Goal: Information Seeking & Learning: Learn about a topic

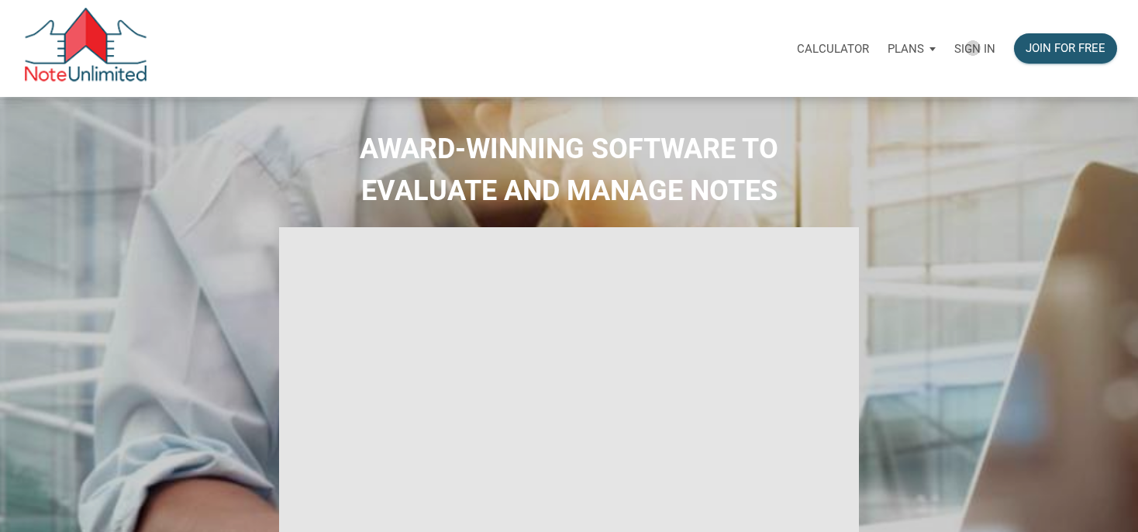
drag, startPoint x: 973, startPoint y: 48, endPoint x: 913, endPoint y: 54, distance: 60.0
click at [973, 48] on p "Sign in" at bounding box center [974, 49] width 41 height 14
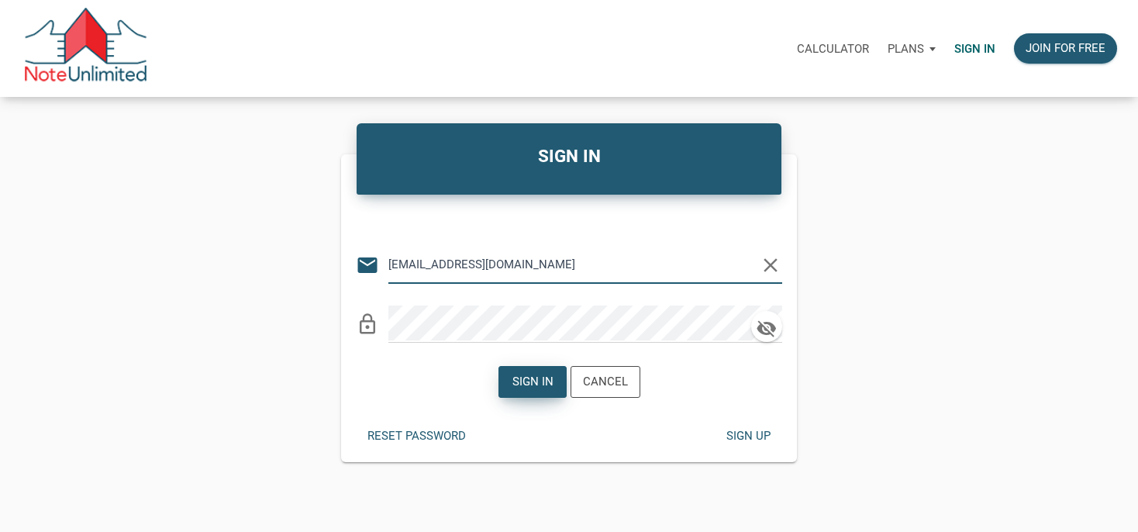
type input "manage@winwinsolutionstrust.com"
click at [533, 384] on div "Sign in" at bounding box center [532, 382] width 41 height 18
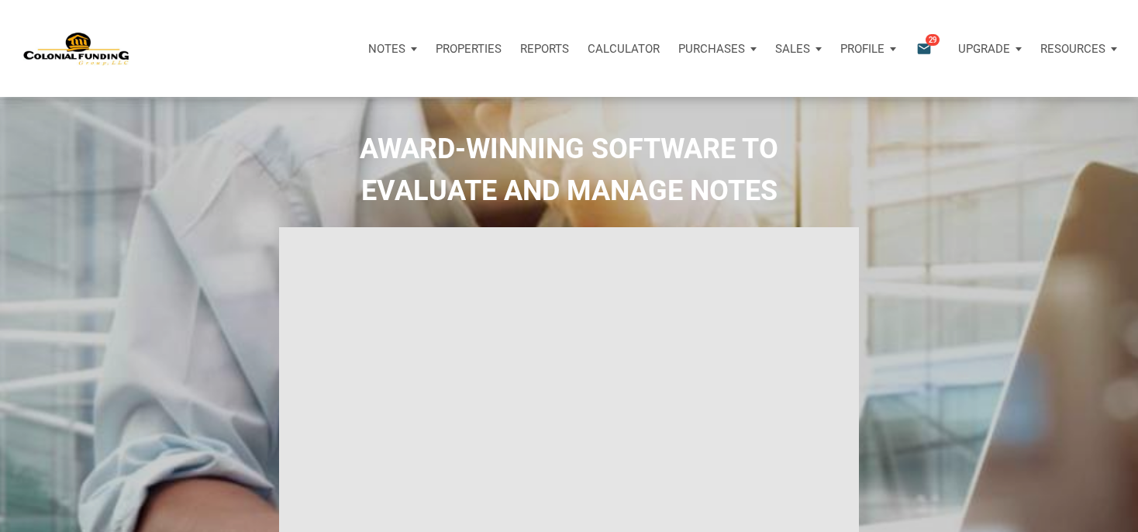
type input "Introduction to new features"
select select
click at [920, 47] on icon "email" at bounding box center [924, 49] width 19 height 18
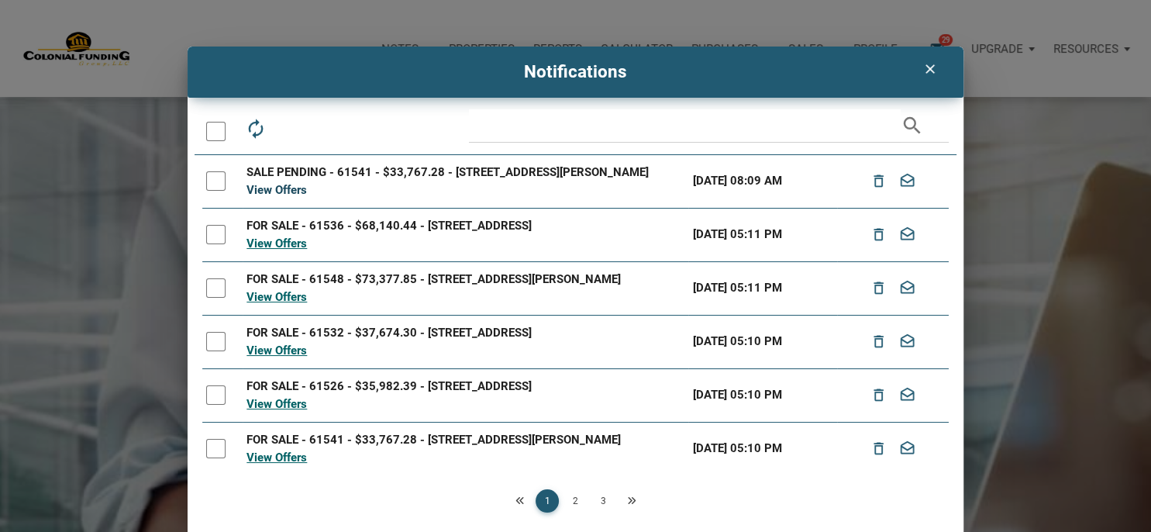
click at [285, 197] on link "View Offers" at bounding box center [277, 190] width 60 height 14
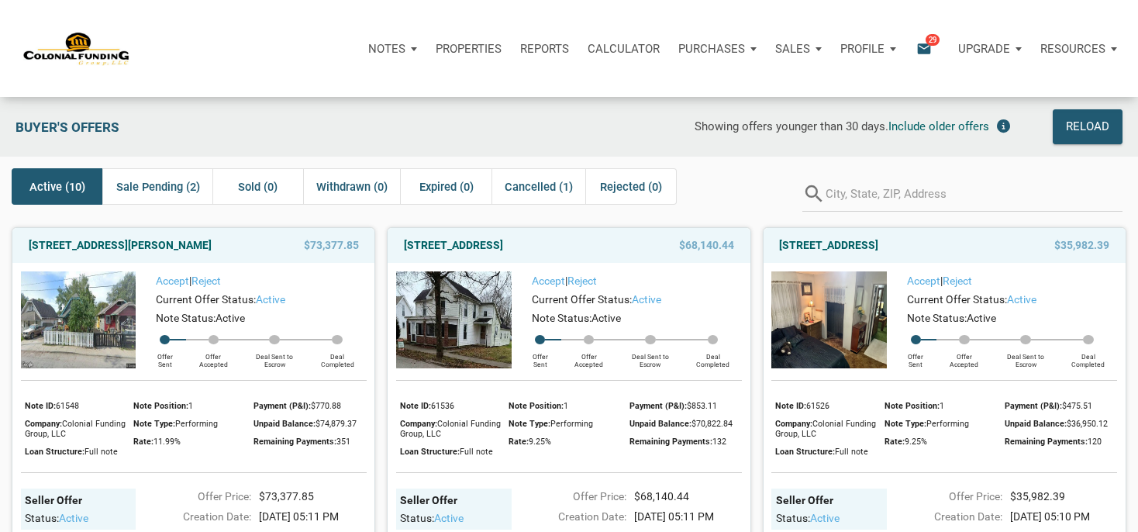
click at [476, 50] on p "Properties" at bounding box center [469, 49] width 66 height 14
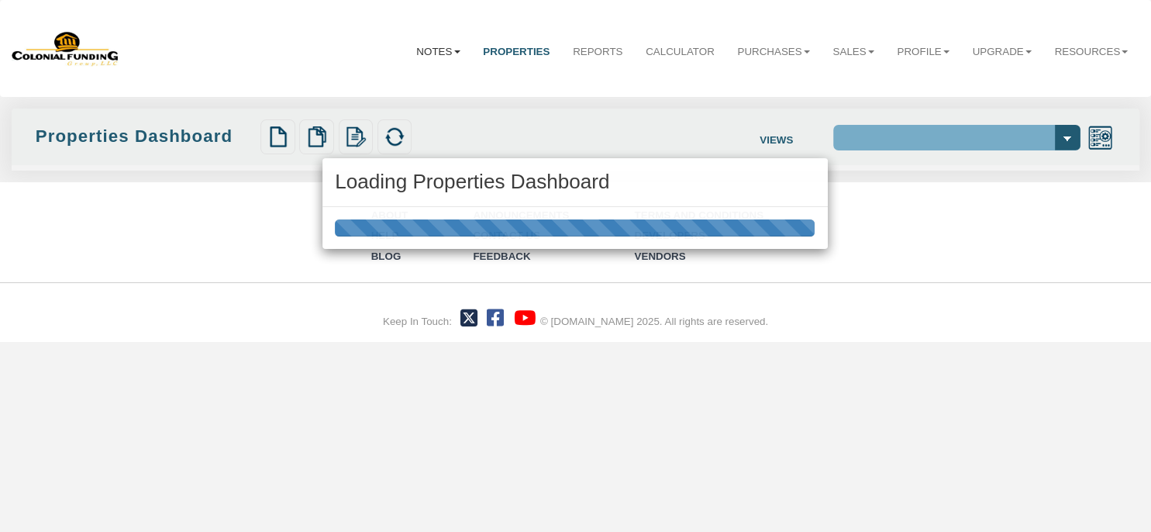
click at [488, 49] on div "Loading Properties Dashboard" at bounding box center [575, 266] width 1151 height 532
click at [433, 50] on div "Loading Properties Dashboard" at bounding box center [575, 266] width 1151 height 532
select select "138"
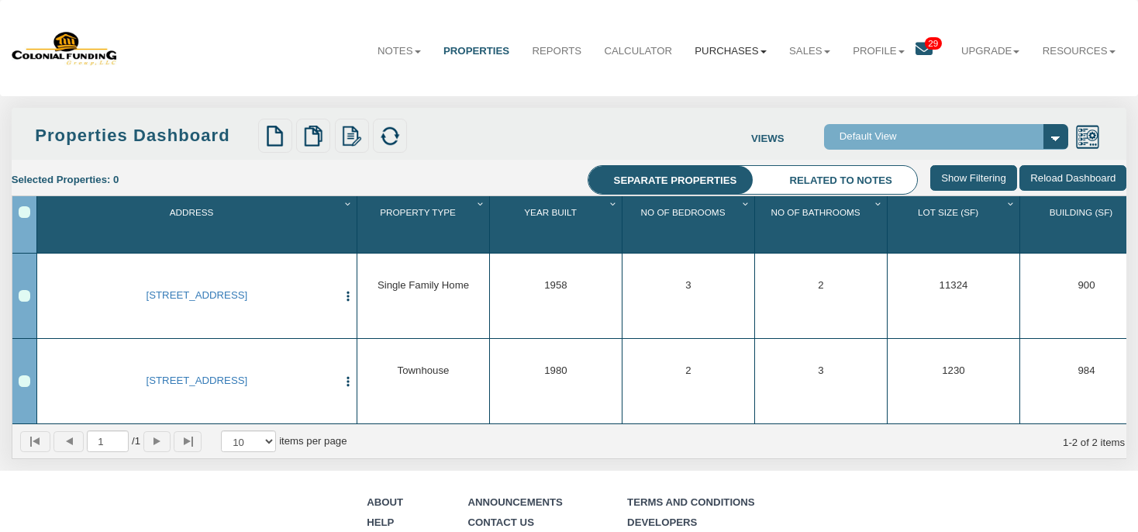
click at [688, 48] on link "Purchases" at bounding box center [731, 52] width 95 height 38
click at [668, 86] on link "Offers" at bounding box center [712, 84] width 132 height 19
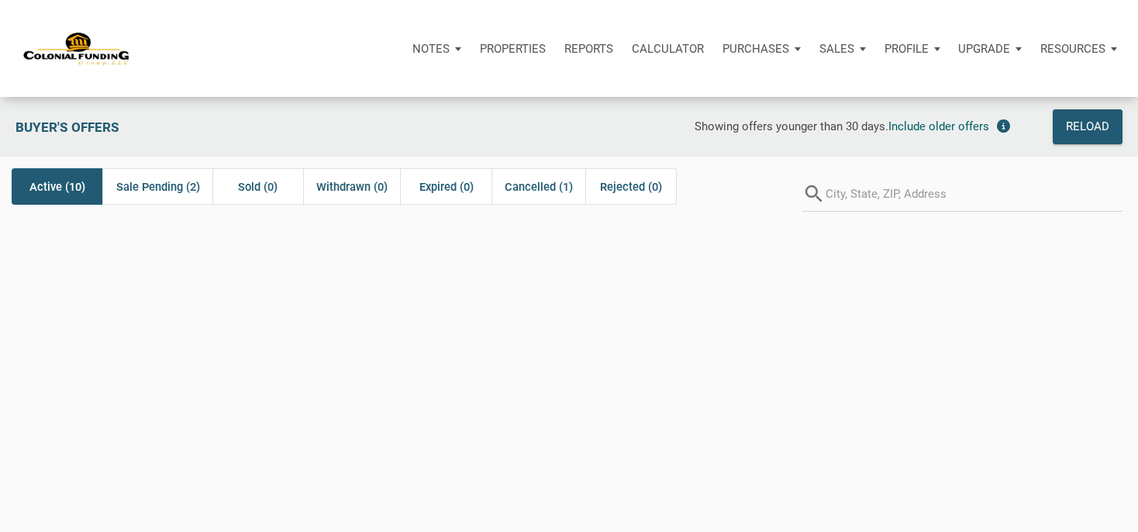
click at [750, 51] on p "Purchases" at bounding box center [756, 49] width 67 height 14
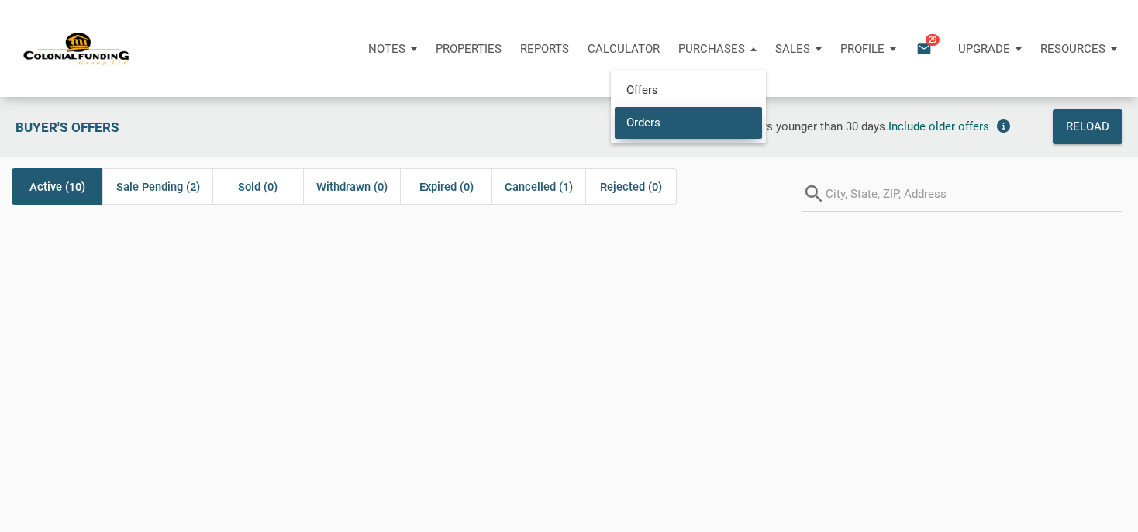
click at [640, 116] on link "Orders" at bounding box center [688, 122] width 147 height 32
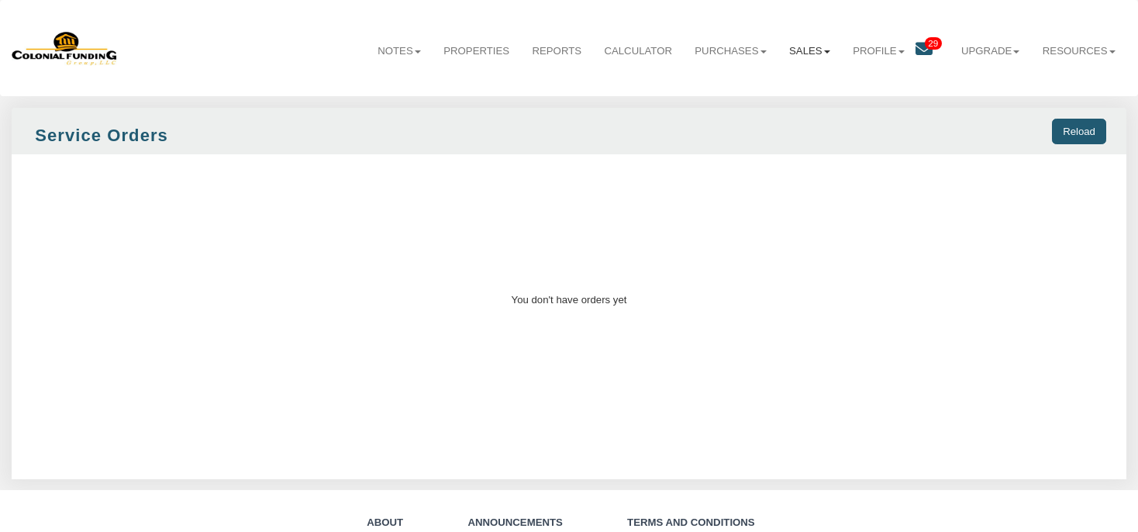
click at [782, 50] on link "Sales" at bounding box center [810, 52] width 64 height 38
click at [730, 85] on link "Offers" at bounding box center [775, 84] width 132 height 19
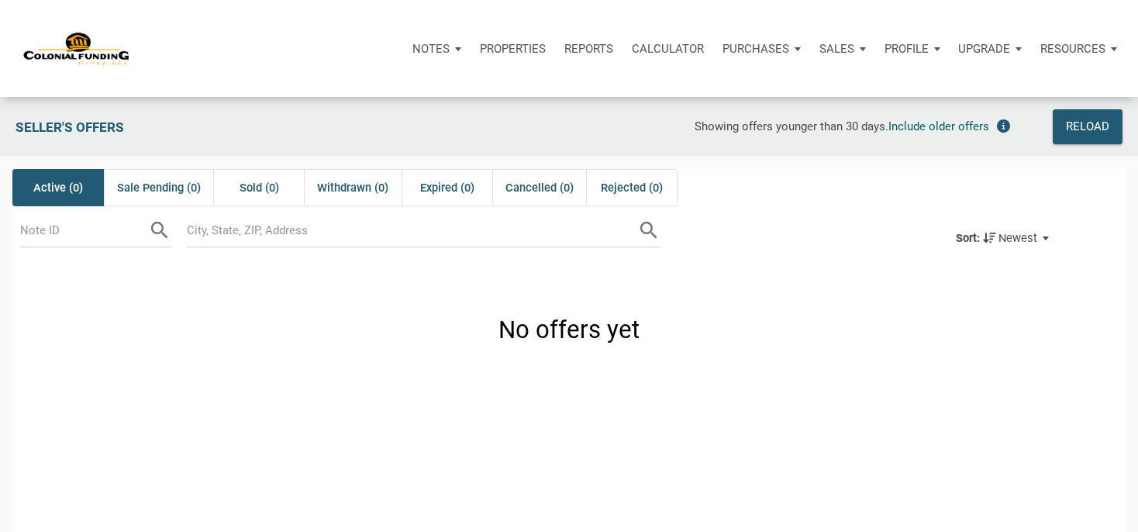
click at [436, 52] on p "Notes" at bounding box center [430, 49] width 37 height 14
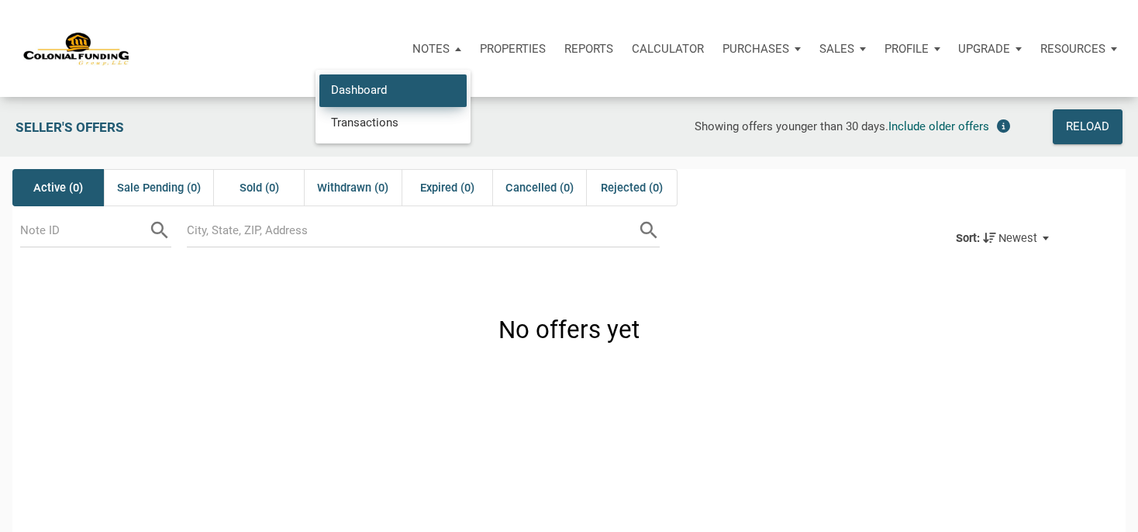
click at [364, 91] on link "Dashboard" at bounding box center [392, 90] width 147 height 32
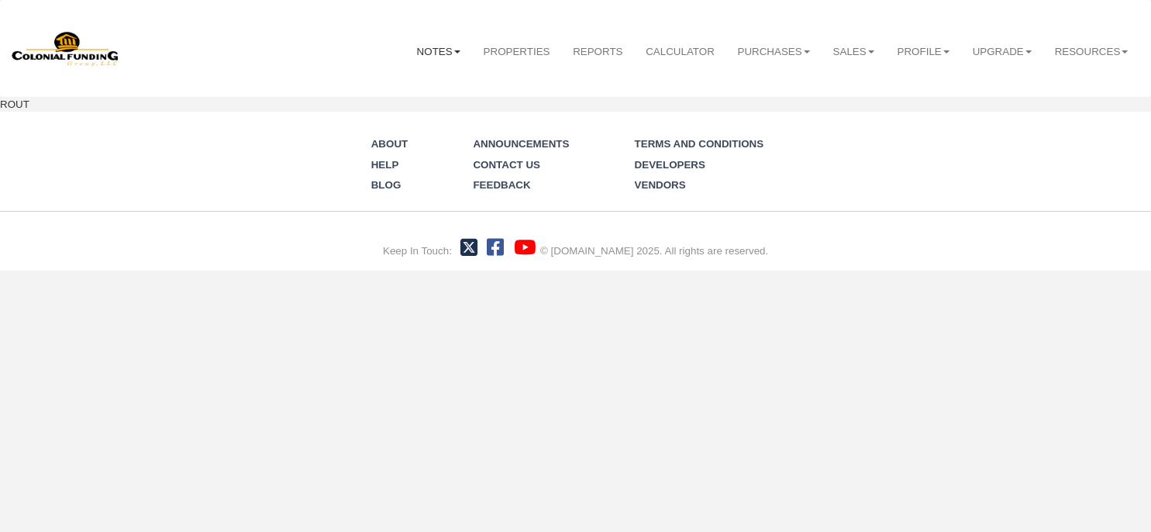
click at [423, 52] on div "Menu Notes Dashboard Transactions Properties Reports Calculator Offers" at bounding box center [575, 135] width 1151 height 271
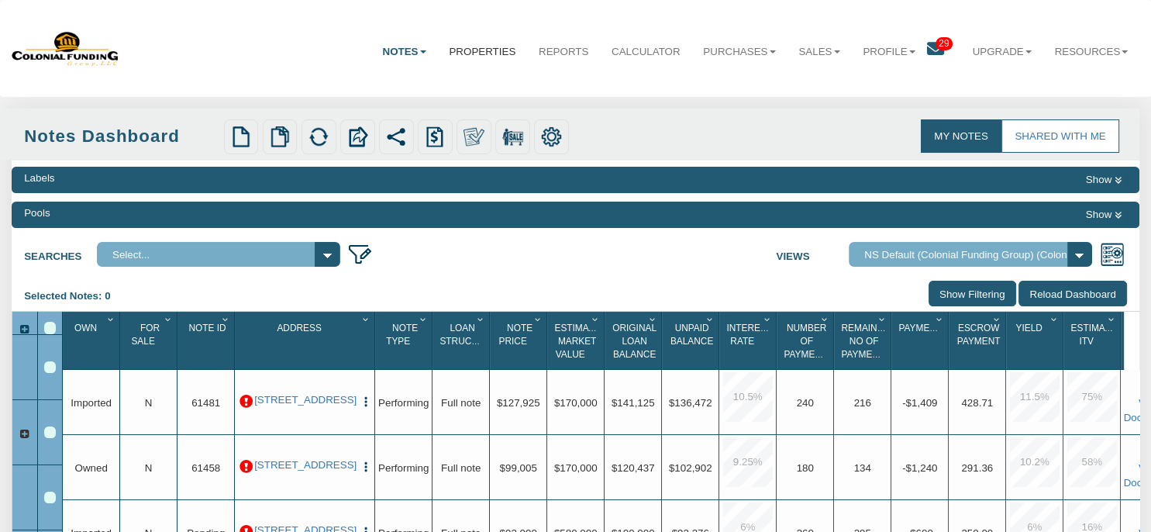
select select "316"
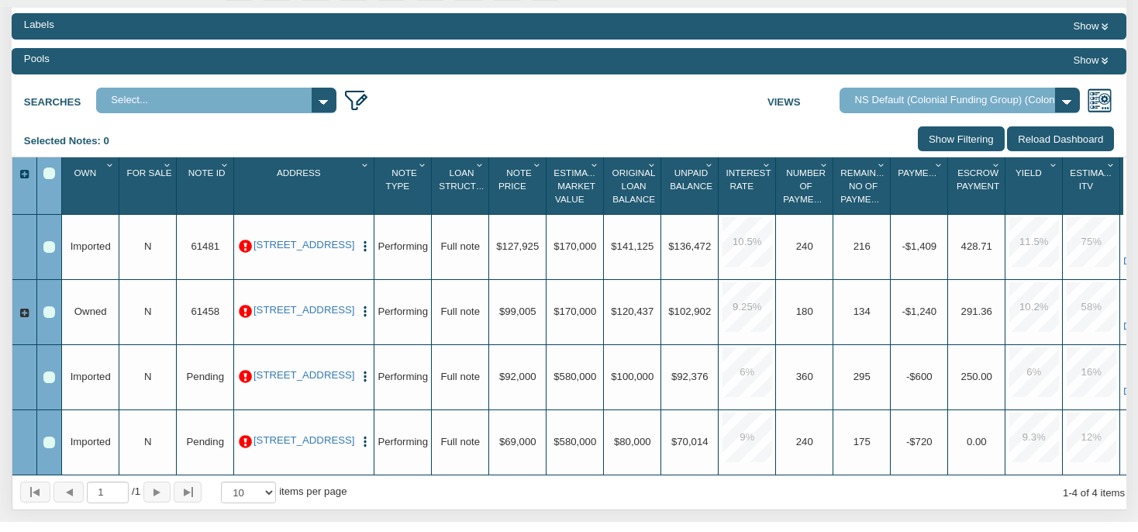
scroll to position [164, 0]
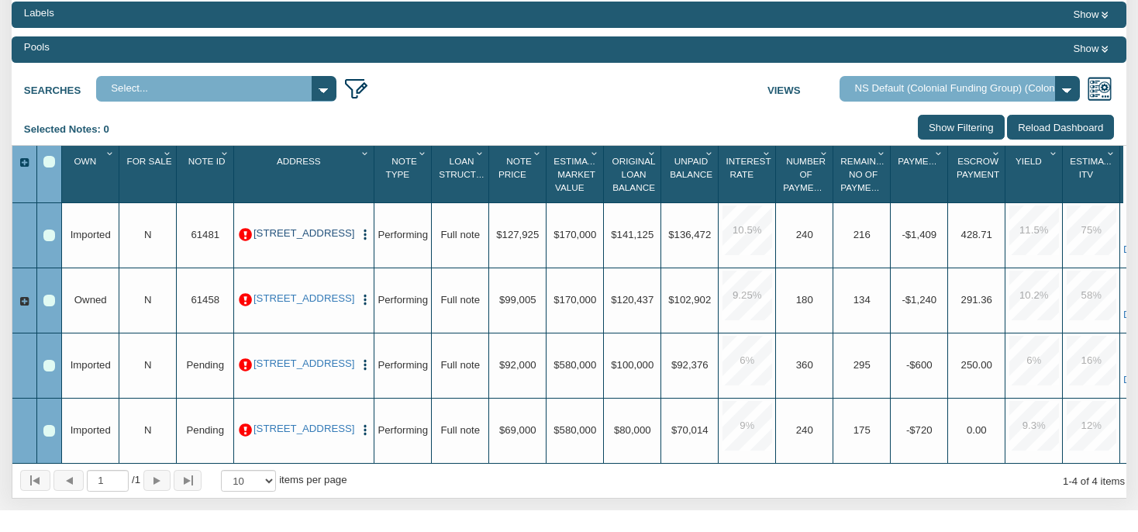
click at [321, 239] on link "4356 N Audubon Road, Indianapolis, IN, 46226" at bounding box center [305, 233] width 102 height 12
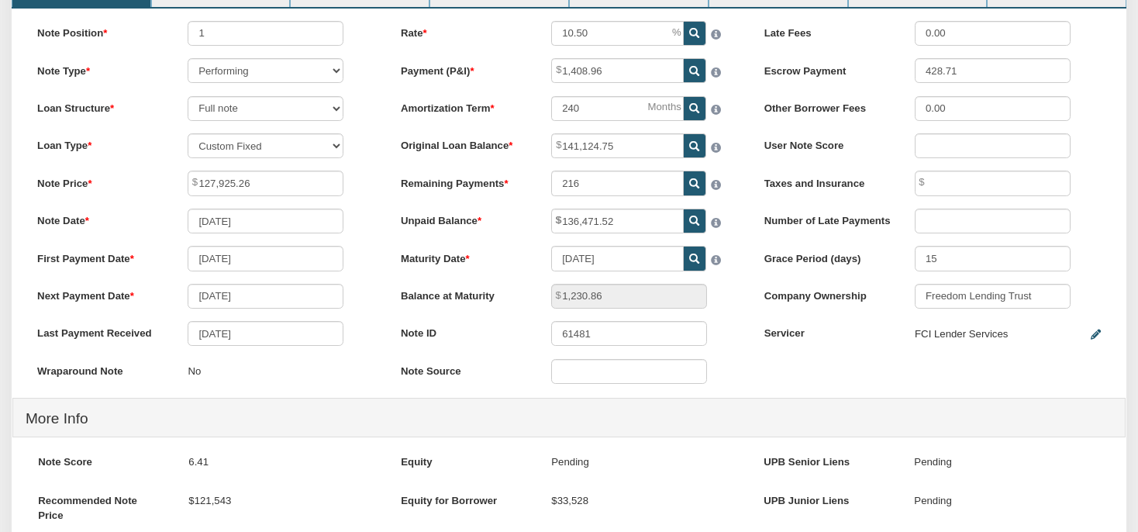
scroll to position [81, 0]
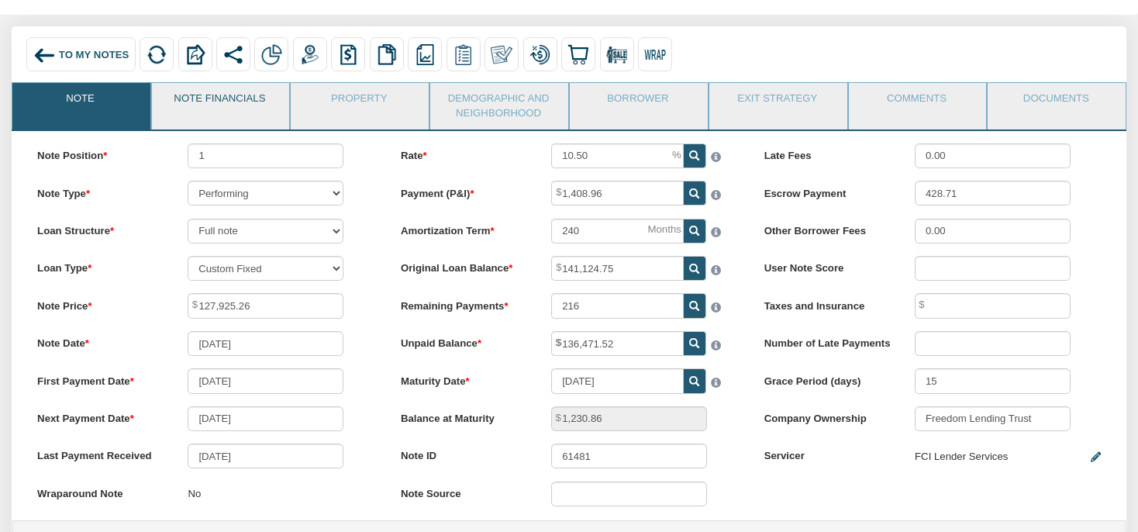
click at [250, 104] on link "Note Financials" at bounding box center [220, 102] width 136 height 39
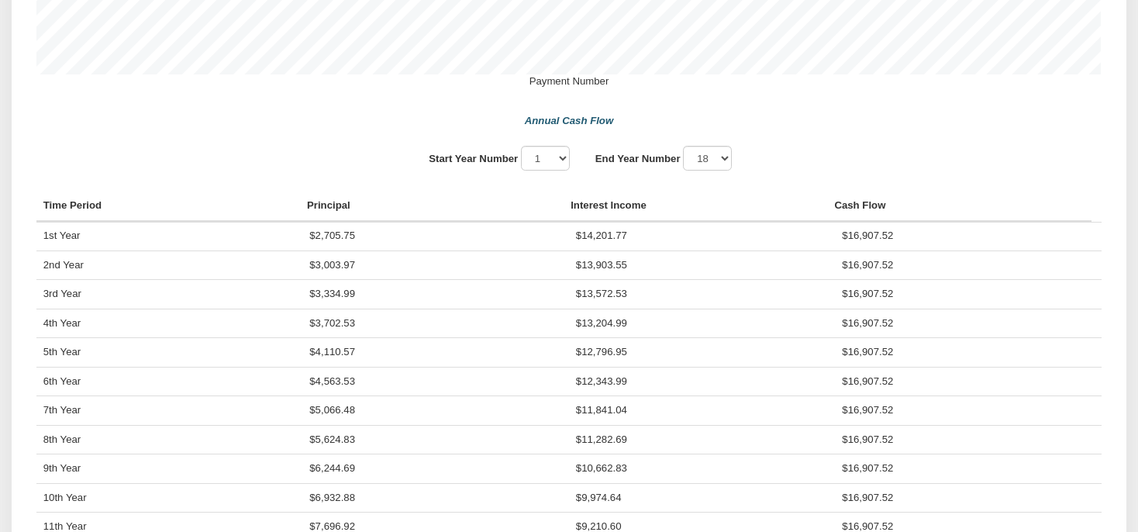
scroll to position [1064, 0]
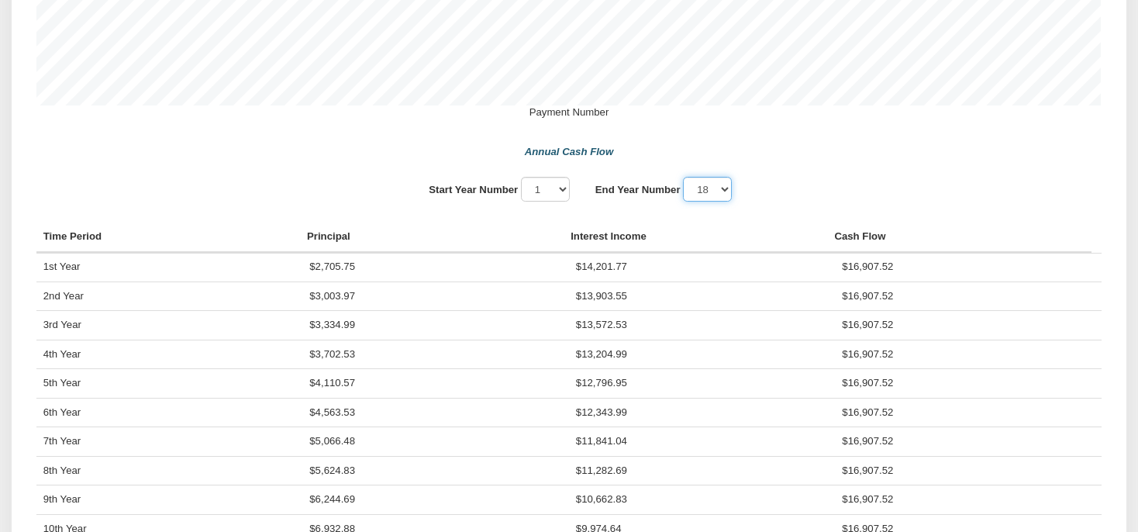
click at [683, 177] on select "1 2 3 4 5 6 7 8 9 10 11 12" at bounding box center [707, 189] width 49 height 25
select select "7"
click option "7" at bounding box center [0, 0] width 0 height 0
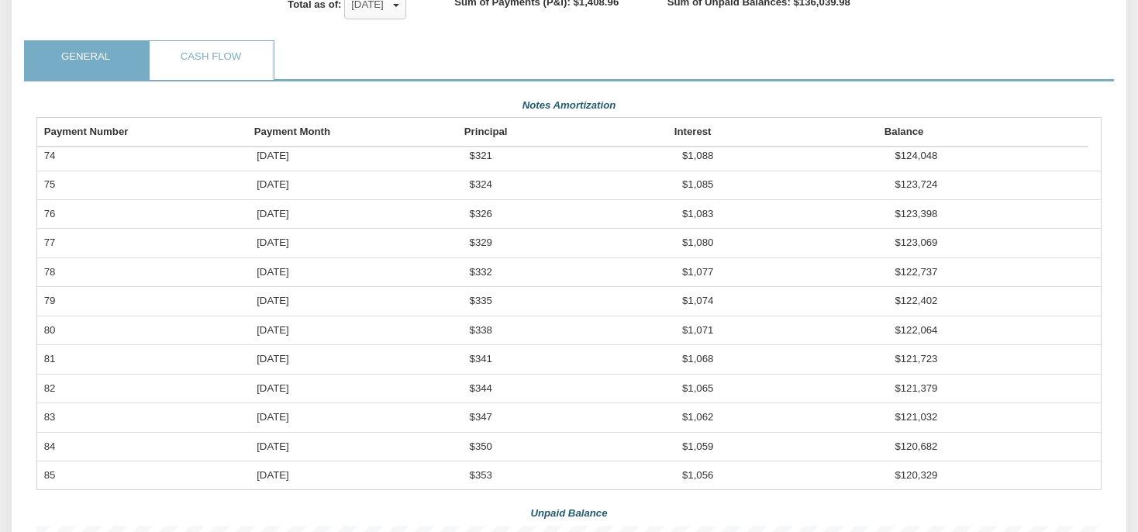
scroll to position [146, 0]
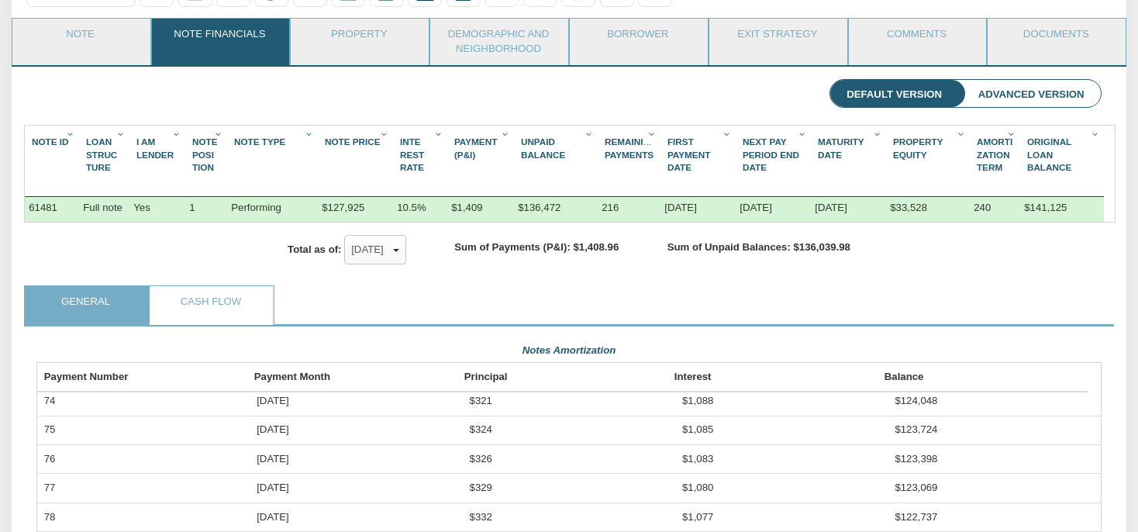
click at [256, 44] on link "Note Financials" at bounding box center [220, 38] width 136 height 39
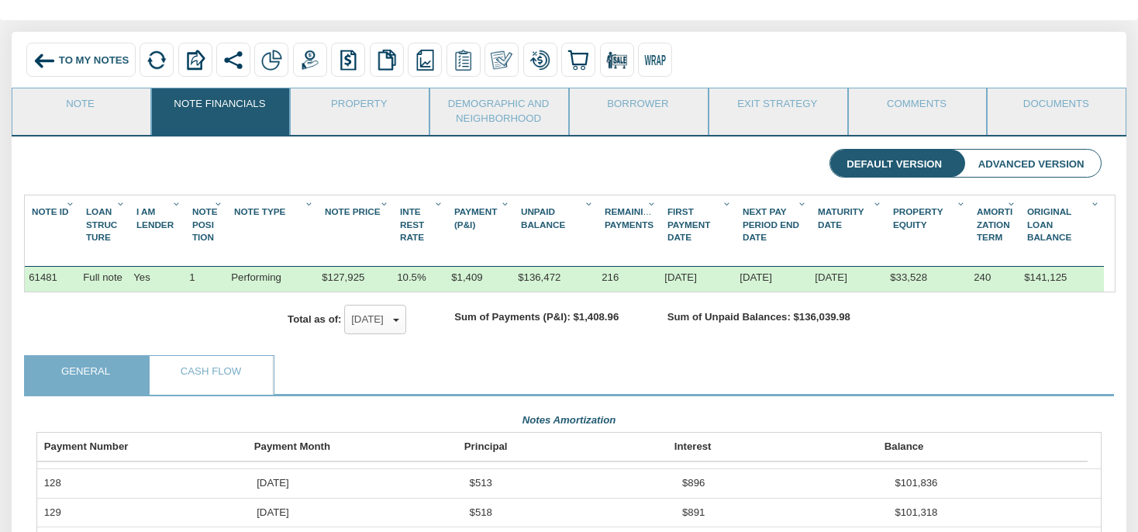
scroll to position [64, 0]
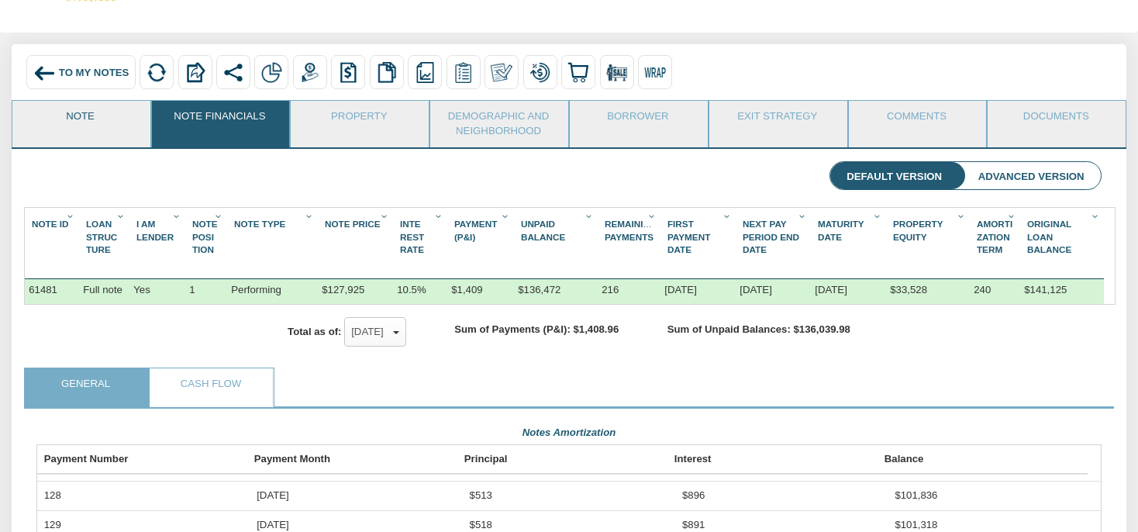
click at [134, 127] on link "Note" at bounding box center [80, 120] width 136 height 39
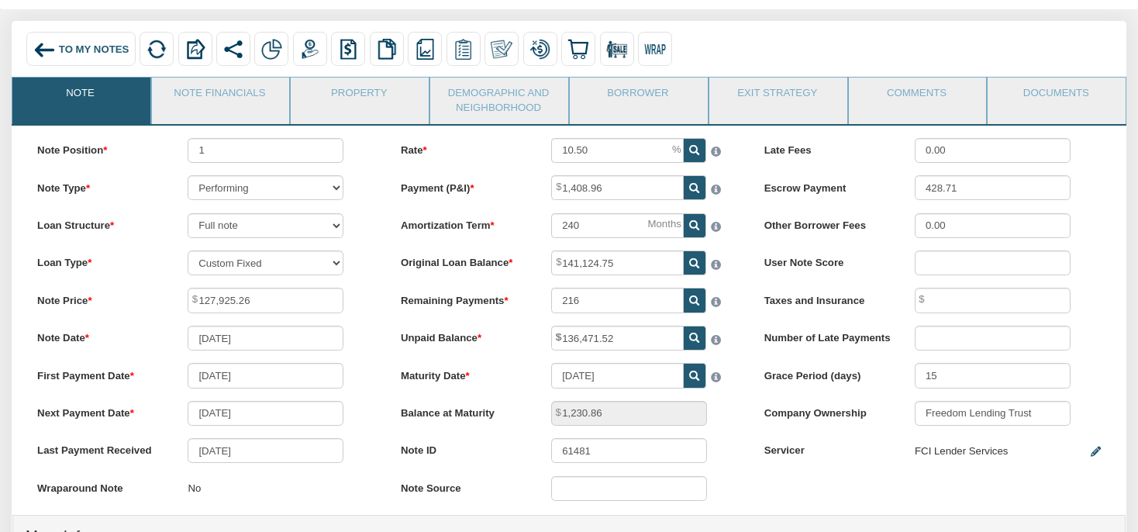
scroll to position [0, 0]
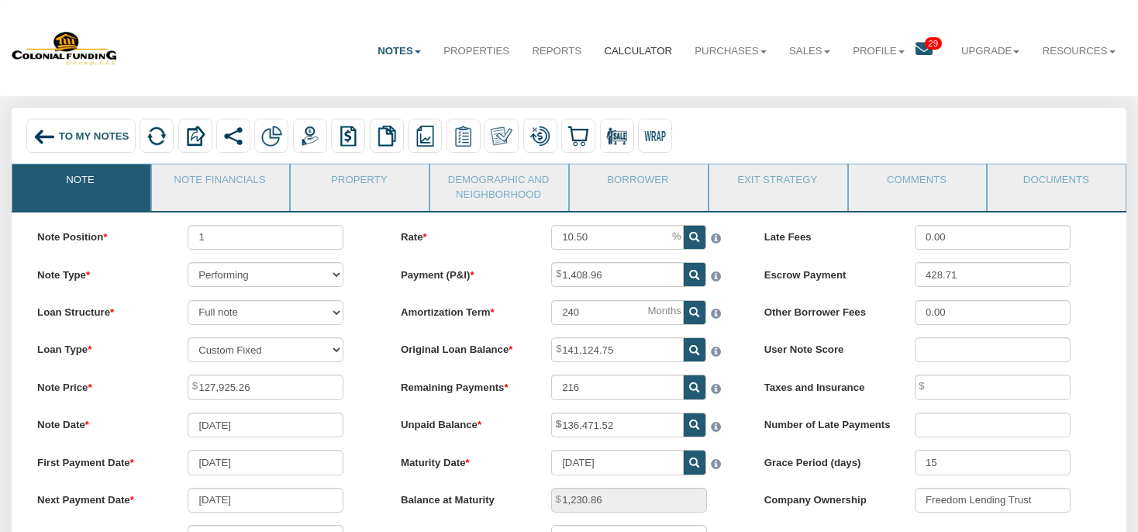
click at [624, 48] on link "Calculator" at bounding box center [638, 52] width 91 height 38
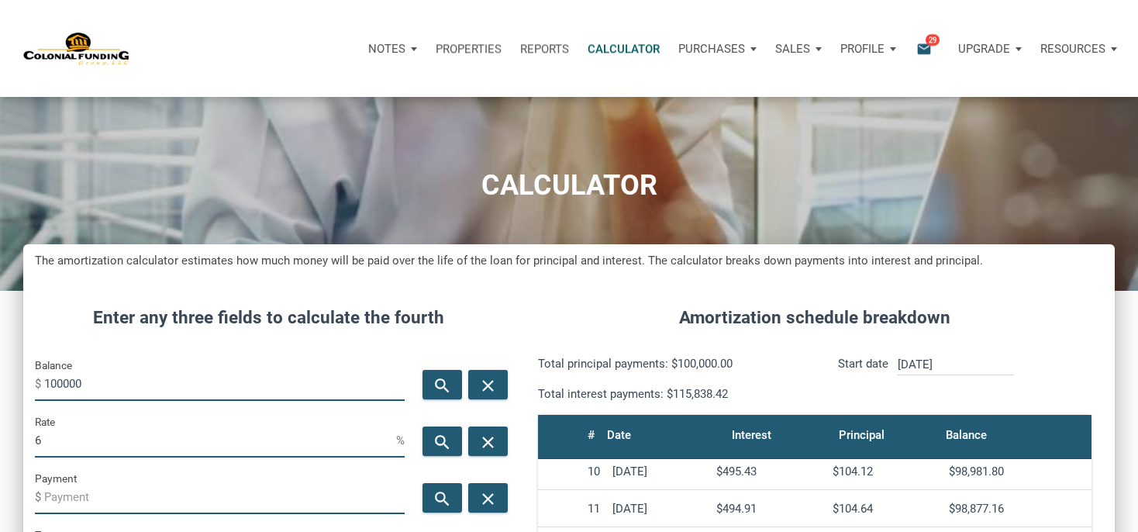
click at [551, 42] on p "Reports" at bounding box center [544, 49] width 49 height 14
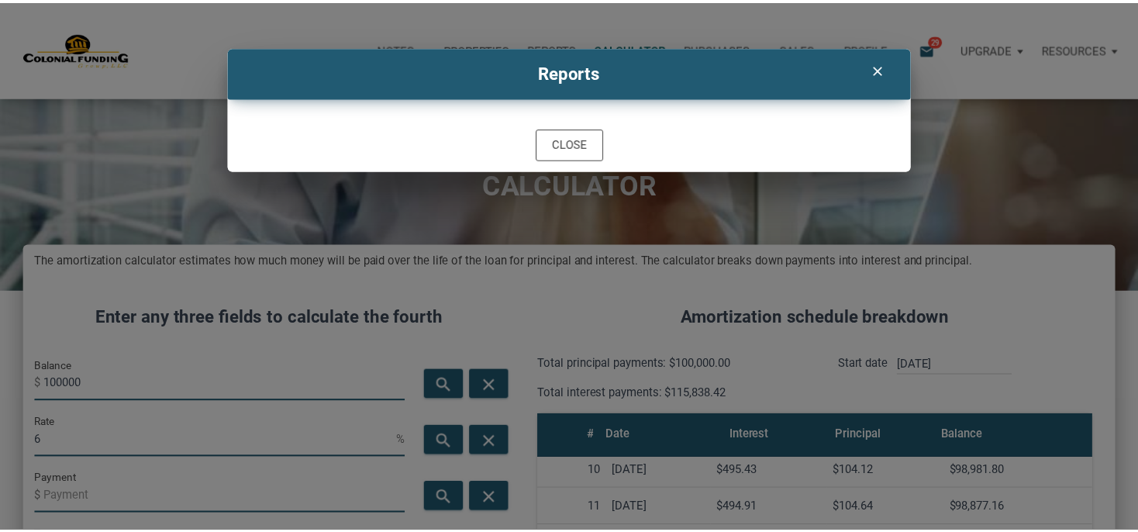
scroll to position [757, 1104]
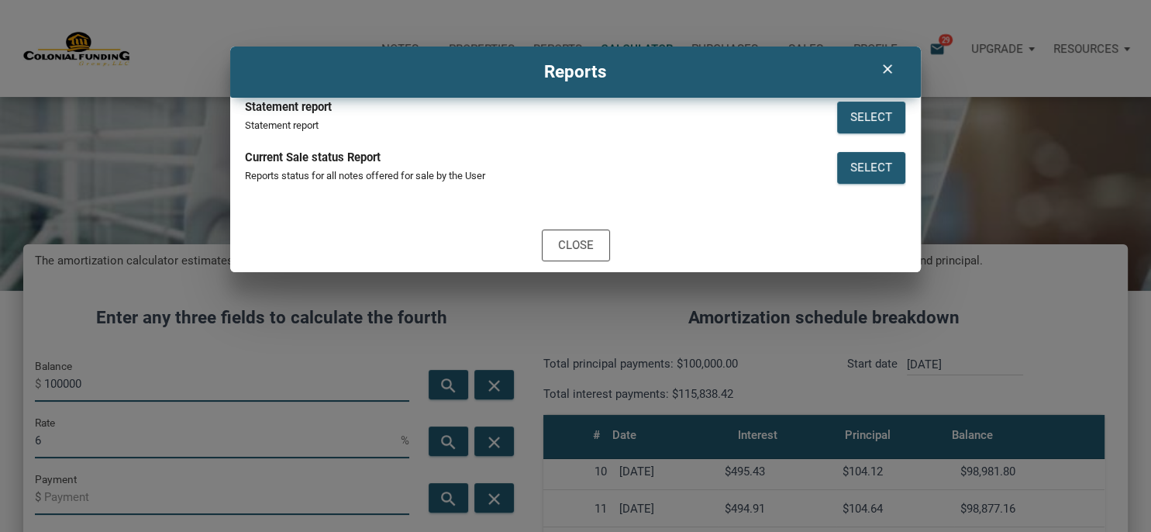
click at [892, 60] on div "clear" at bounding box center [888, 68] width 40 height 29
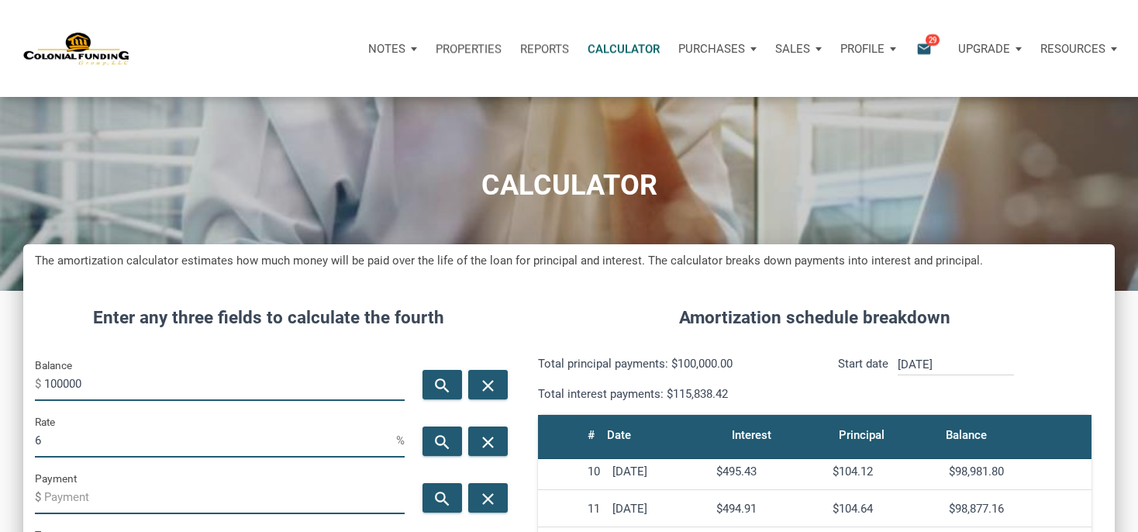
scroll to position [774565, 774230]
